Goal: Task Accomplishment & Management: Manage account settings

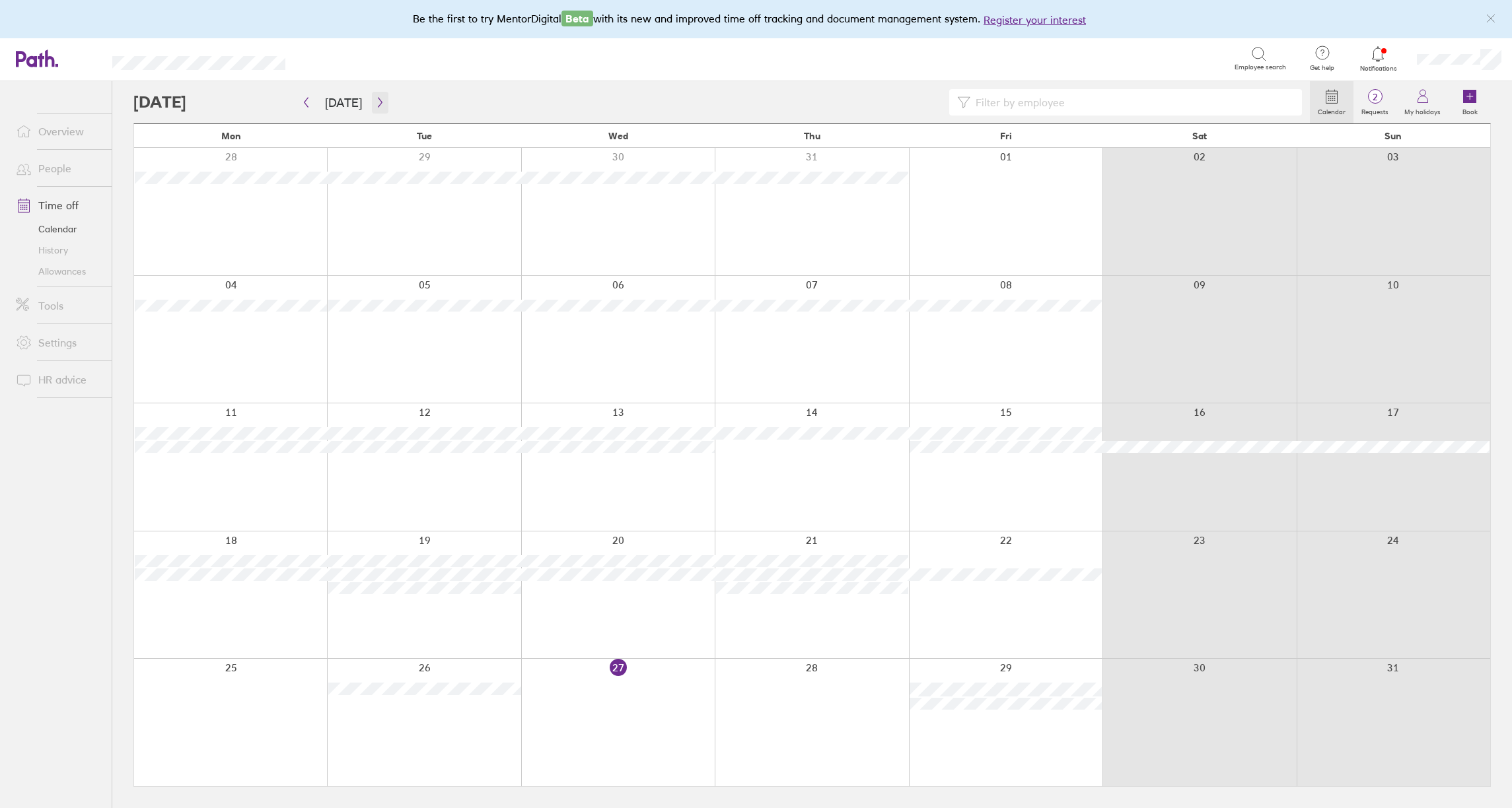
click at [380, 105] on icon "button" at bounding box center [380, 102] width 10 height 10
